Goal: Check status: Check status

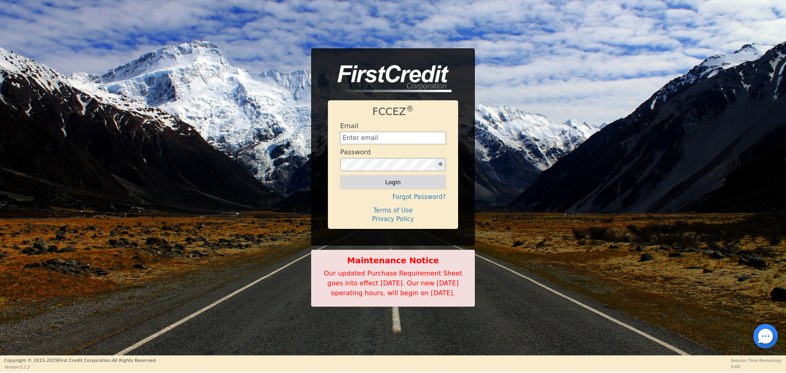
type input "[EMAIL_ADDRESS][DOMAIN_NAME]"
click at [396, 178] on button "Login" at bounding box center [393, 182] width 106 height 14
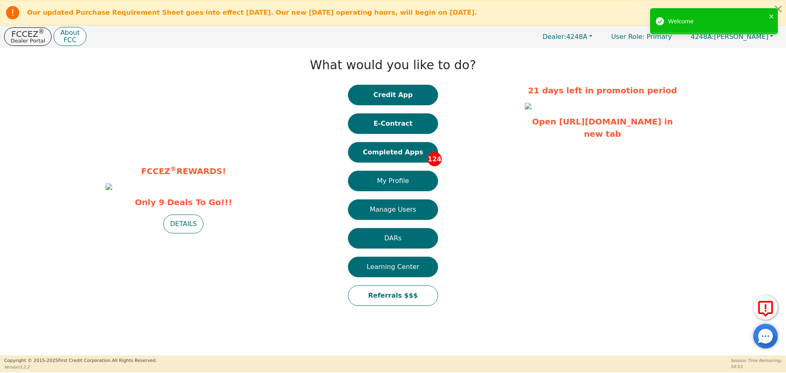
click at [411, 151] on button "Completed Apps 124" at bounding box center [393, 152] width 90 height 20
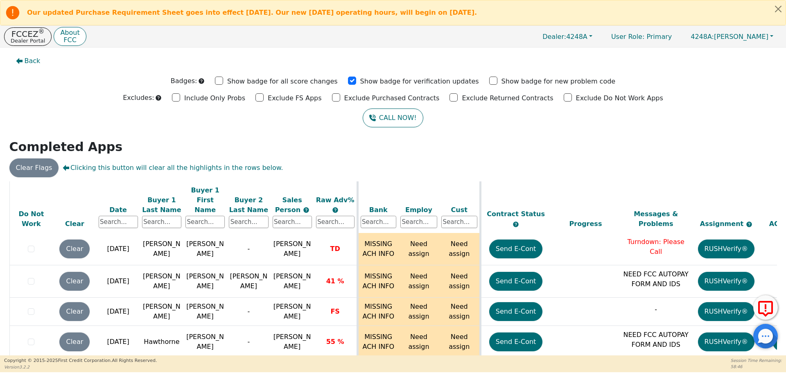
scroll to position [52, 0]
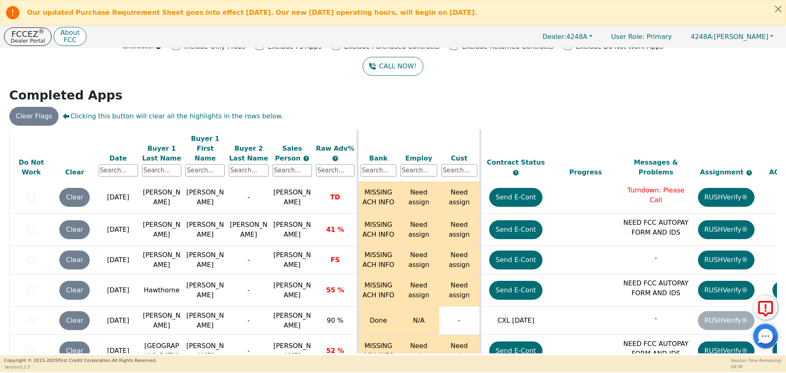
click at [777, 351] on div "ALL VALUES ON THIS PAGE ARE UPDATED IN REAL TIME VERIFICATION STATUS Do Not Wor…" at bounding box center [393, 243] width 774 height 226
drag, startPoint x: 774, startPoint y: 350, endPoint x: 776, endPoint y: 356, distance: 6.1
click at [775, 357] on div "Our updated Purchase Requirement Sheet goes into effect [DATE]. Our new [DATE] …" at bounding box center [393, 186] width 786 height 372
drag, startPoint x: 773, startPoint y: 324, endPoint x: 772, endPoint y: 342, distance: 18.4
click at [772, 342] on div at bounding box center [765, 336] width 25 height 25
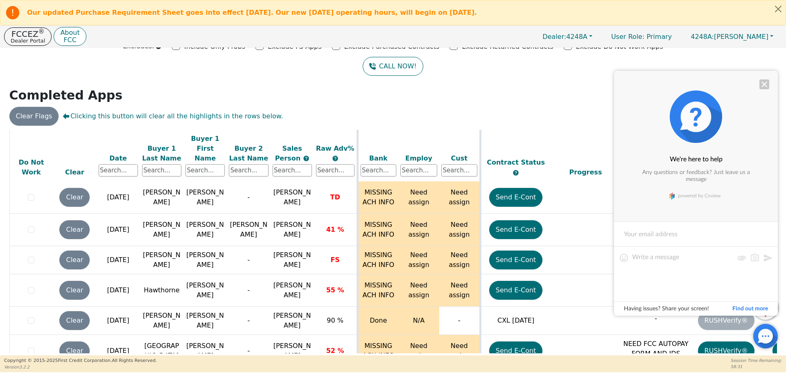
click at [767, 86] on div at bounding box center [764, 84] width 10 height 10
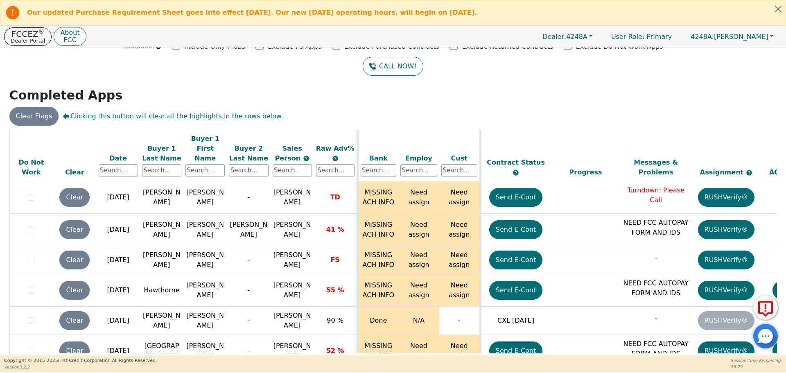
drag, startPoint x: 773, startPoint y: 324, endPoint x: 710, endPoint y: 357, distance: 71.6
click at [774, 354] on body "Our updated Purchase Requirement Sheet goes into effect [DATE]. Our new [DATE] …" at bounding box center [393, 186] width 786 height 372
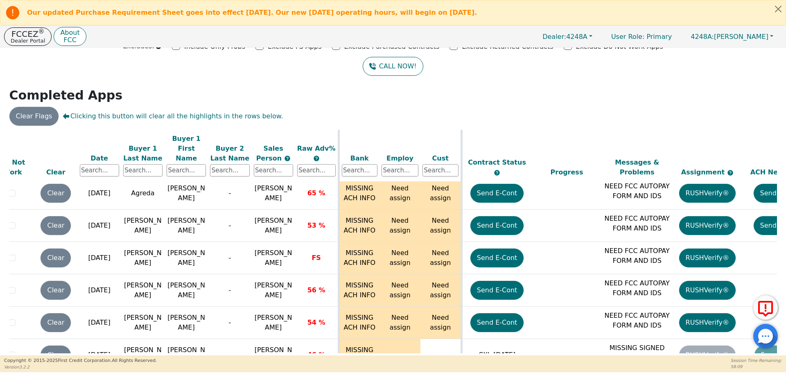
scroll to position [3783, 2]
